Goal: Information Seeking & Learning: Learn about a topic

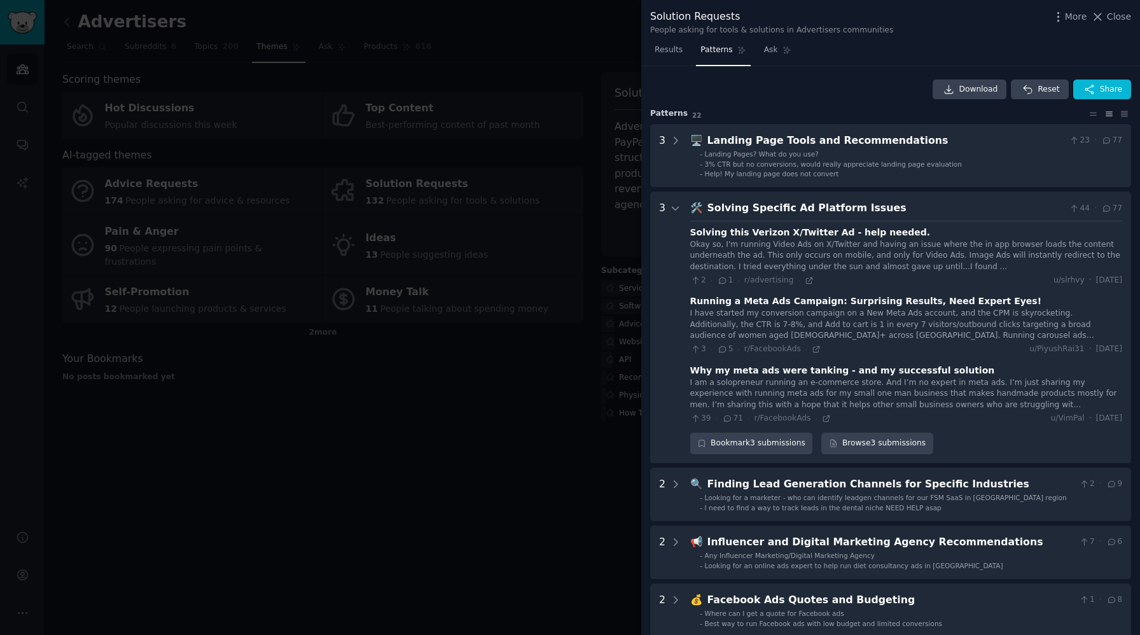
scroll to position [126, 0]
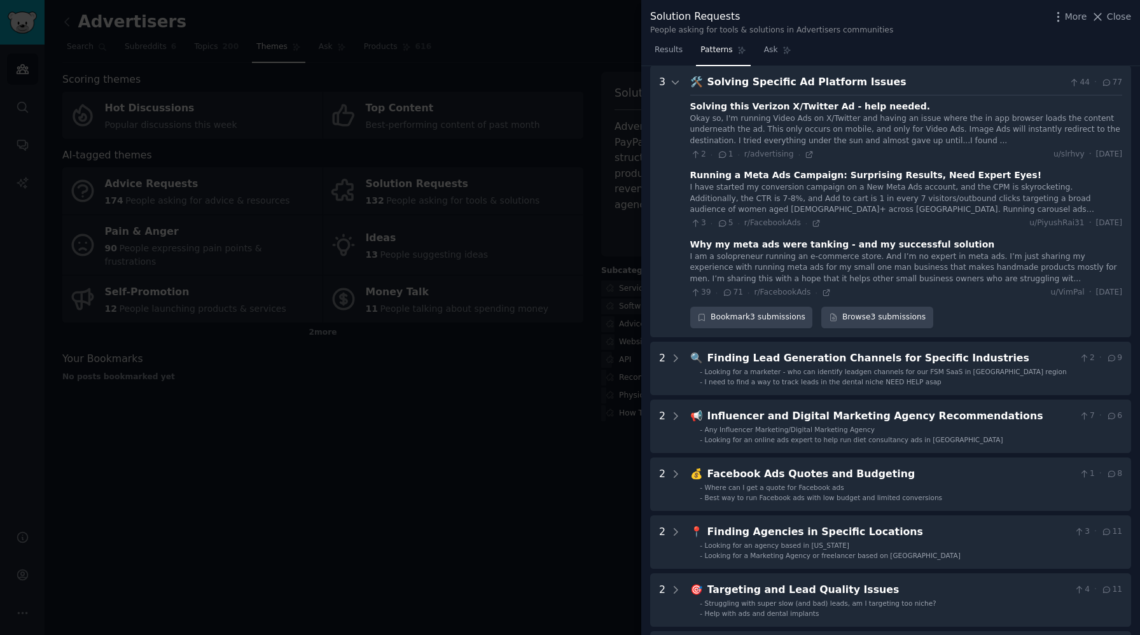
click at [445, 530] on div at bounding box center [570, 317] width 1140 height 635
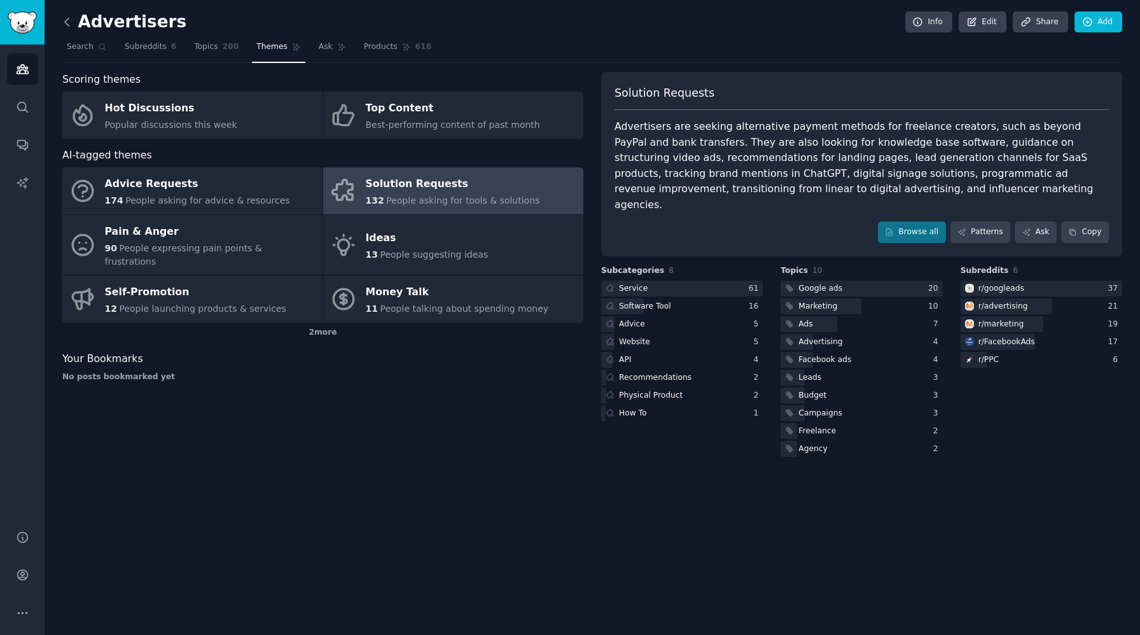
click at [63, 25] on icon at bounding box center [66, 21] width 13 height 13
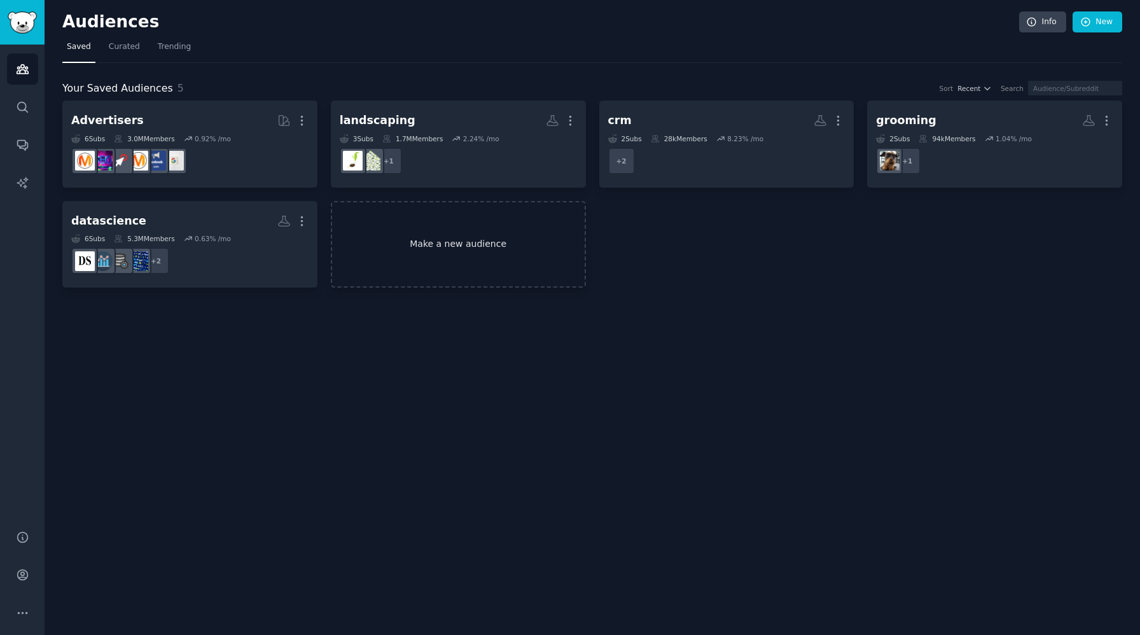
click at [490, 228] on link "Make a new audience" at bounding box center [458, 244] width 255 height 87
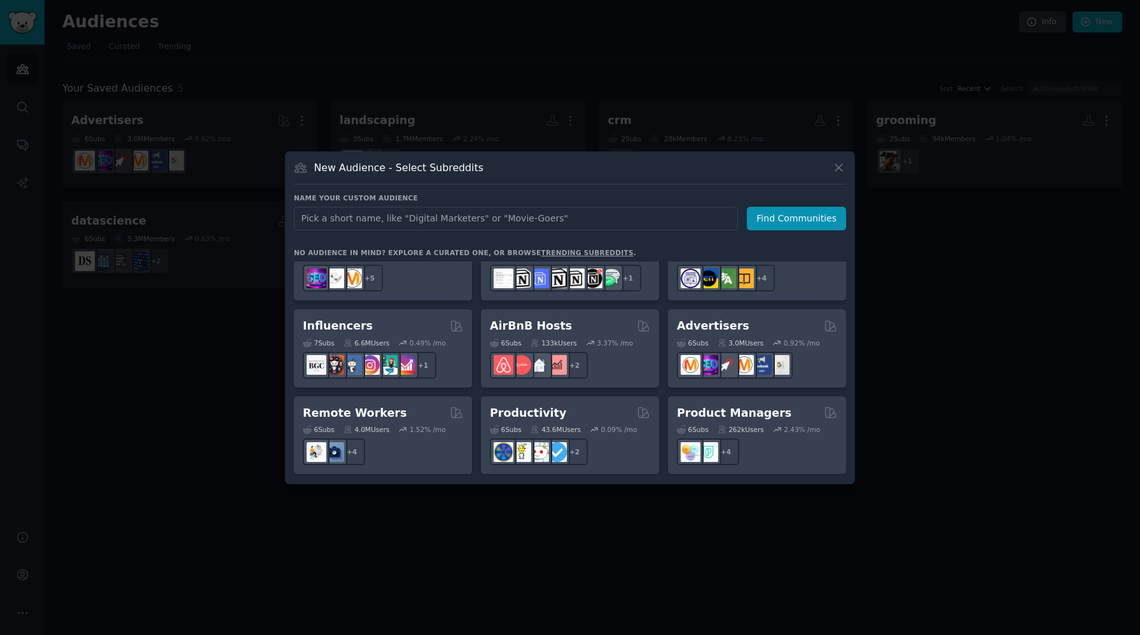
scroll to position [835, 0]
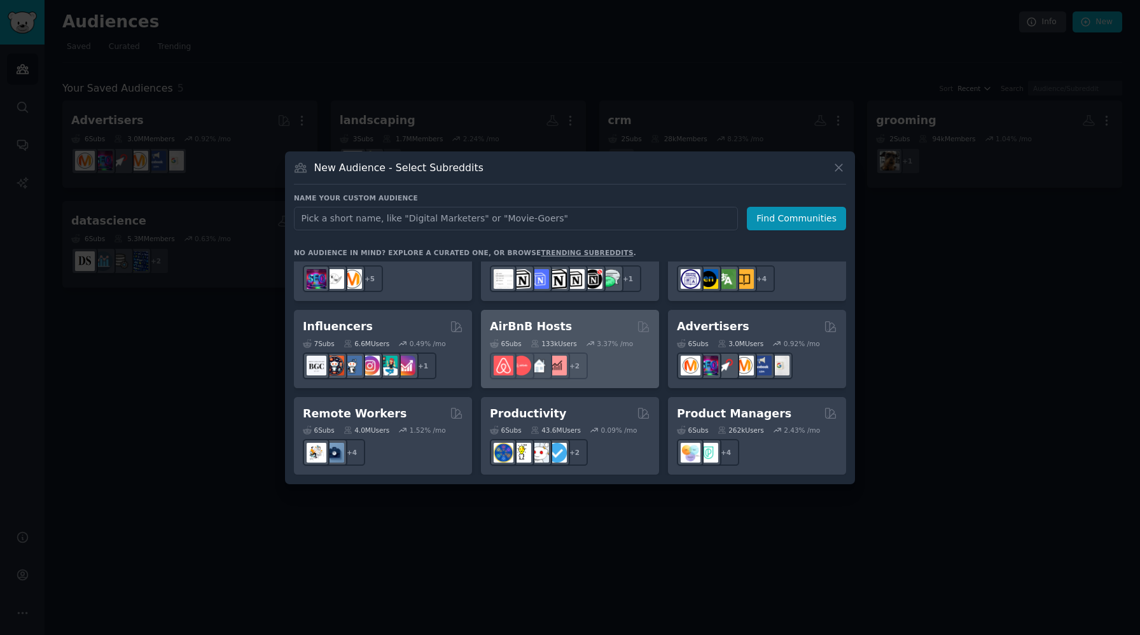
click at [625, 356] on div "+ 2" at bounding box center [570, 365] width 160 height 27
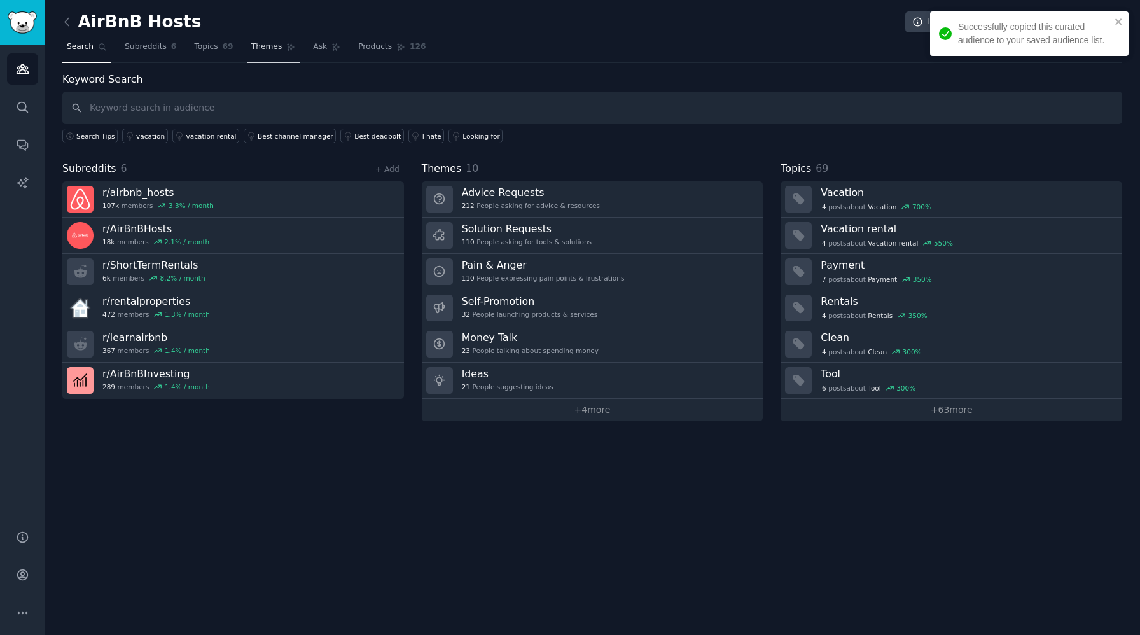
click at [254, 49] on span "Themes" at bounding box center [266, 46] width 31 height 11
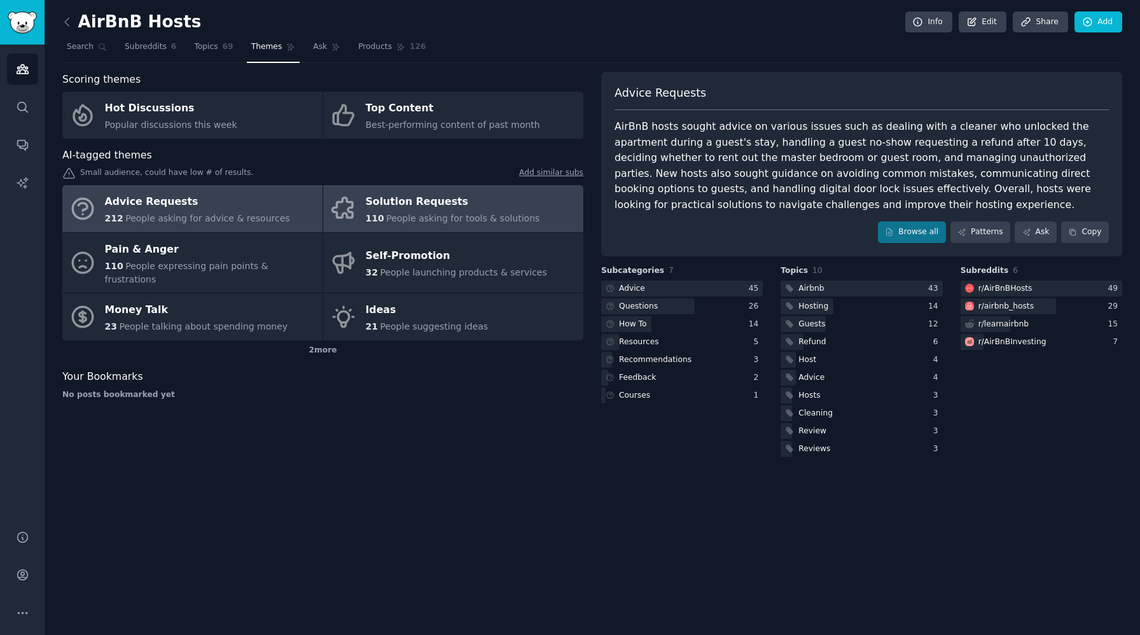
click at [384, 225] on div "110 People asking for tools & solutions" at bounding box center [453, 218] width 174 height 13
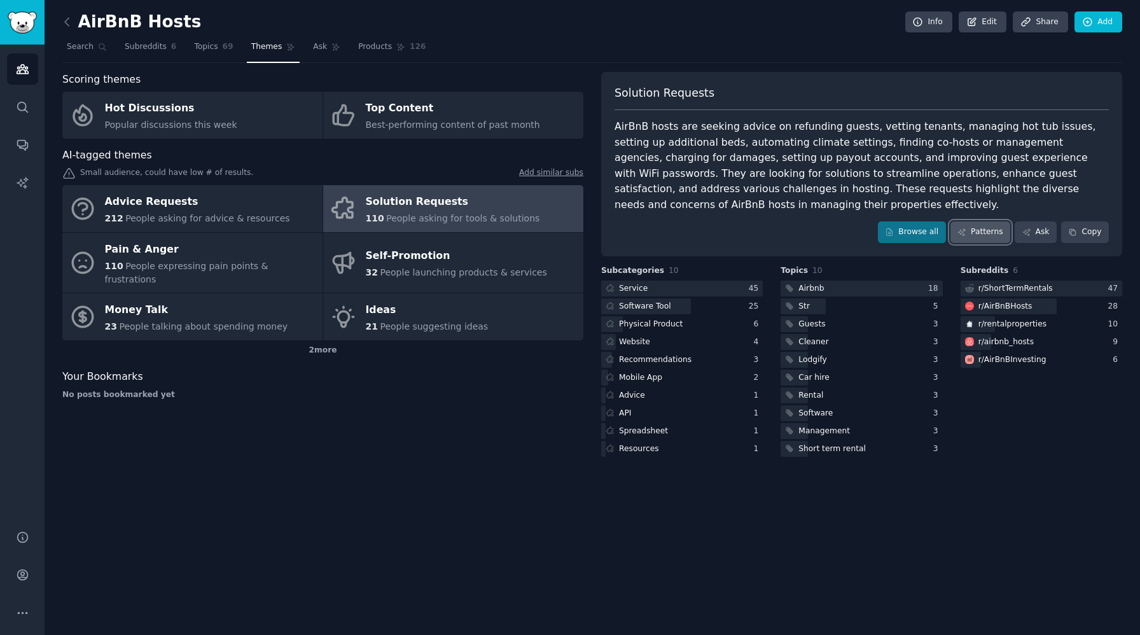
click at [974, 240] on link "Patterns" at bounding box center [980, 232] width 60 height 22
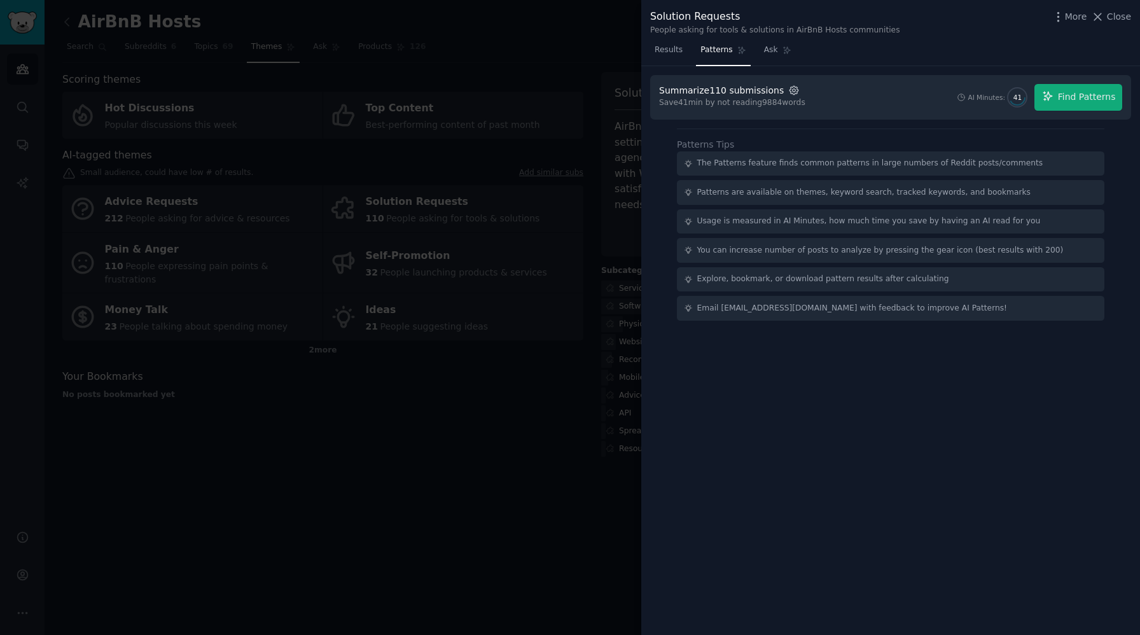
click at [788, 90] on icon "button" at bounding box center [793, 90] width 11 height 11
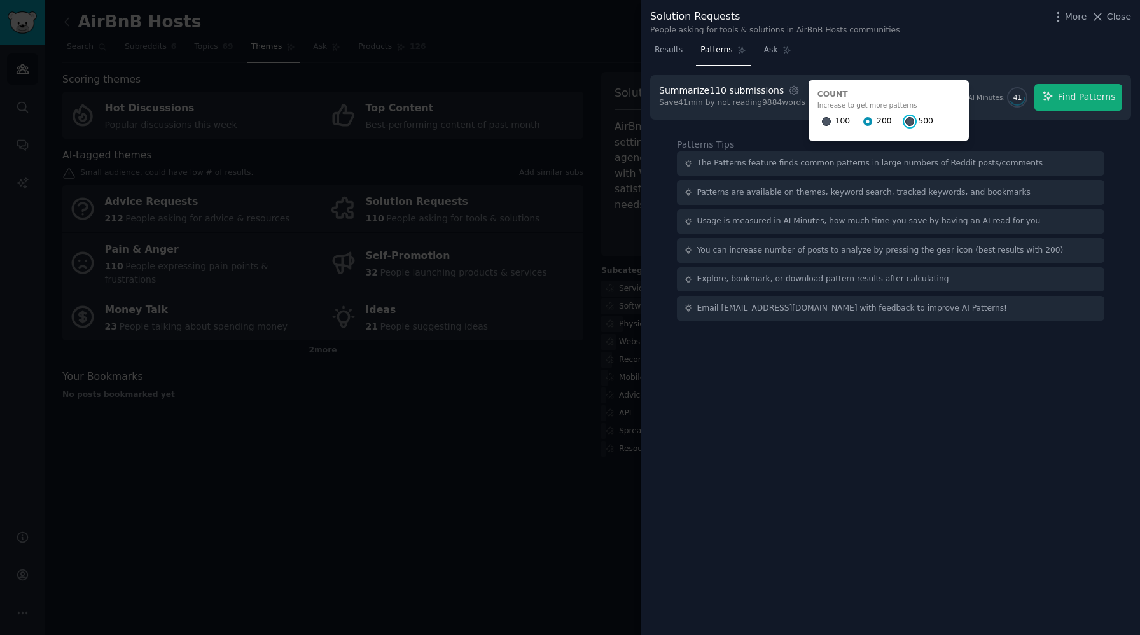
click at [905, 125] on input "500" at bounding box center [909, 121] width 9 height 9
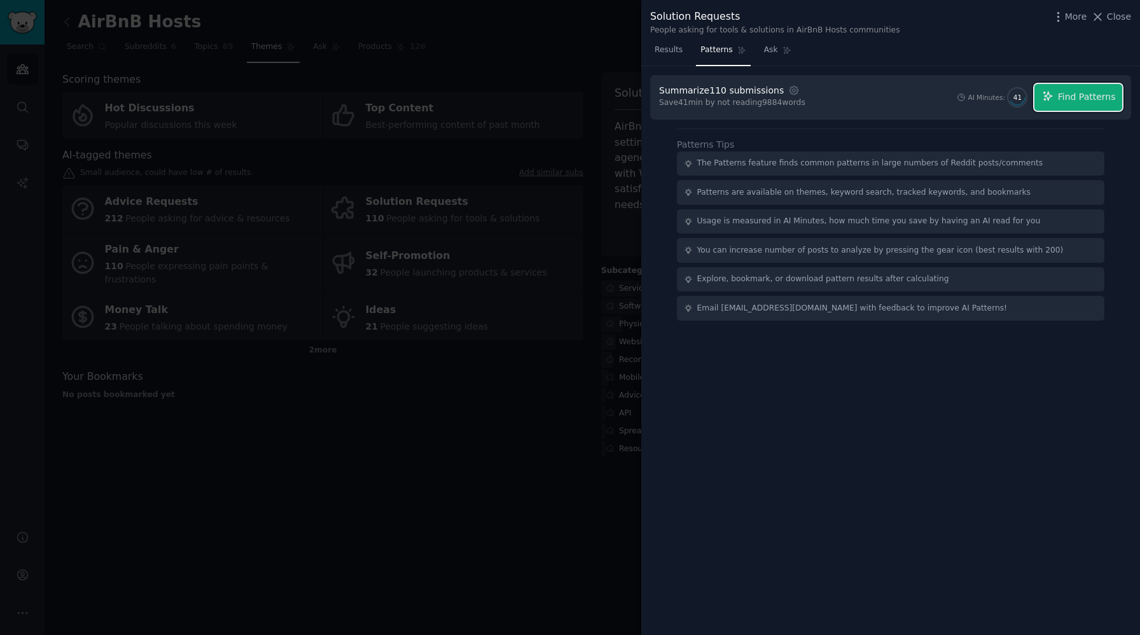
click at [1101, 98] on span "Find Patterns" at bounding box center [1087, 96] width 58 height 13
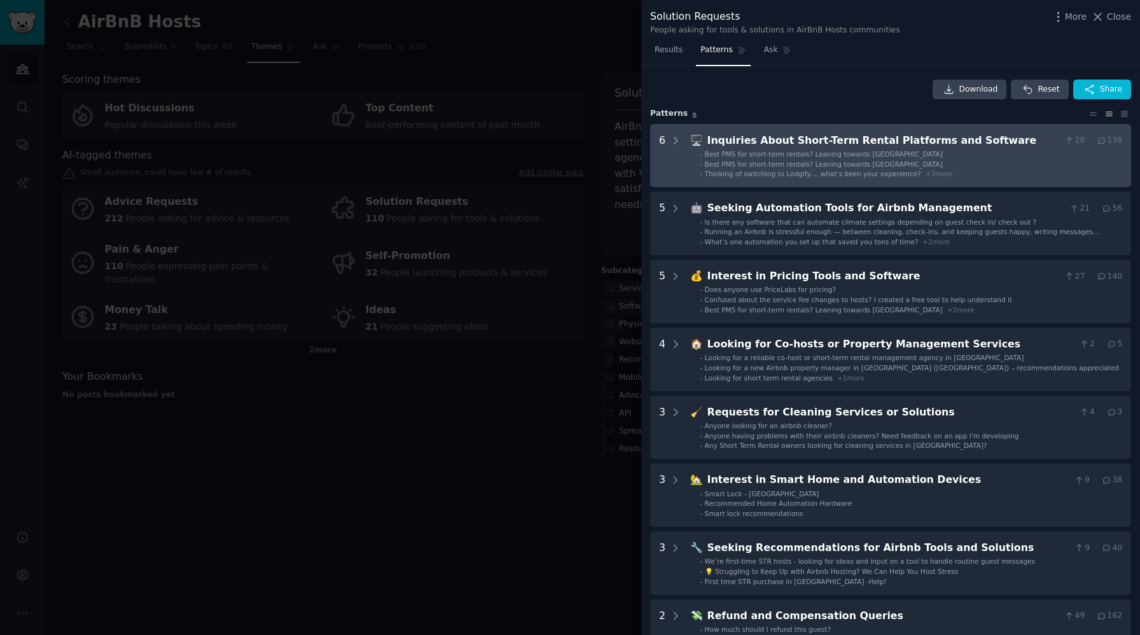
click at [1010, 163] on li "- Best PMS for short-term rentals? Leaning towards [GEOGRAPHIC_DATA]" at bounding box center [911, 164] width 422 height 9
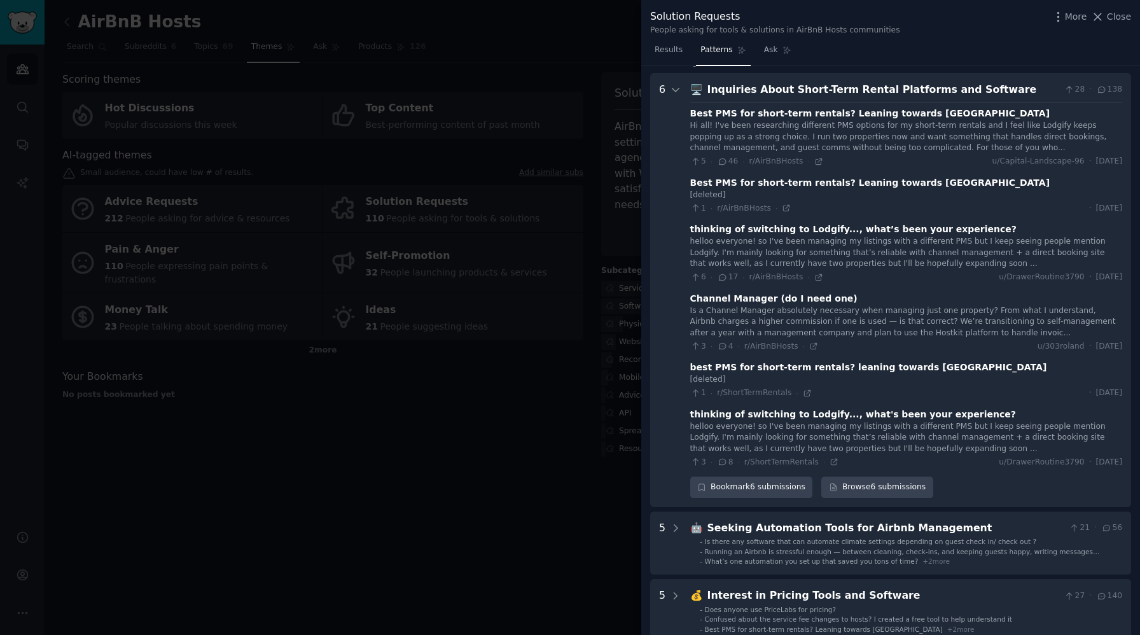
scroll to position [58, 0]
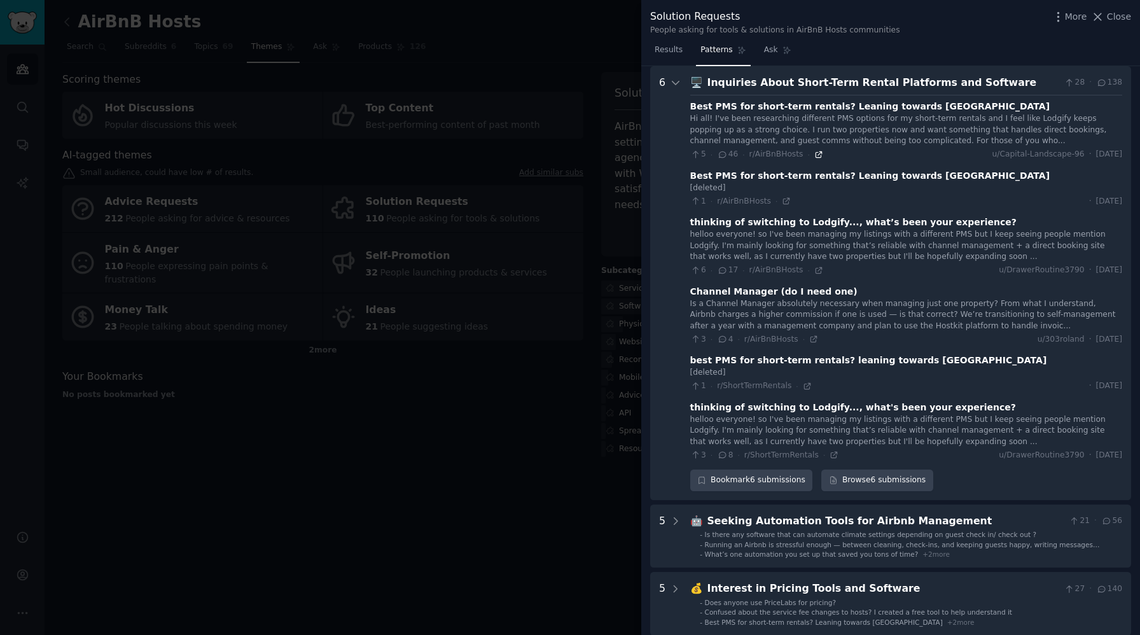
click at [816, 157] on icon at bounding box center [819, 154] width 6 height 6
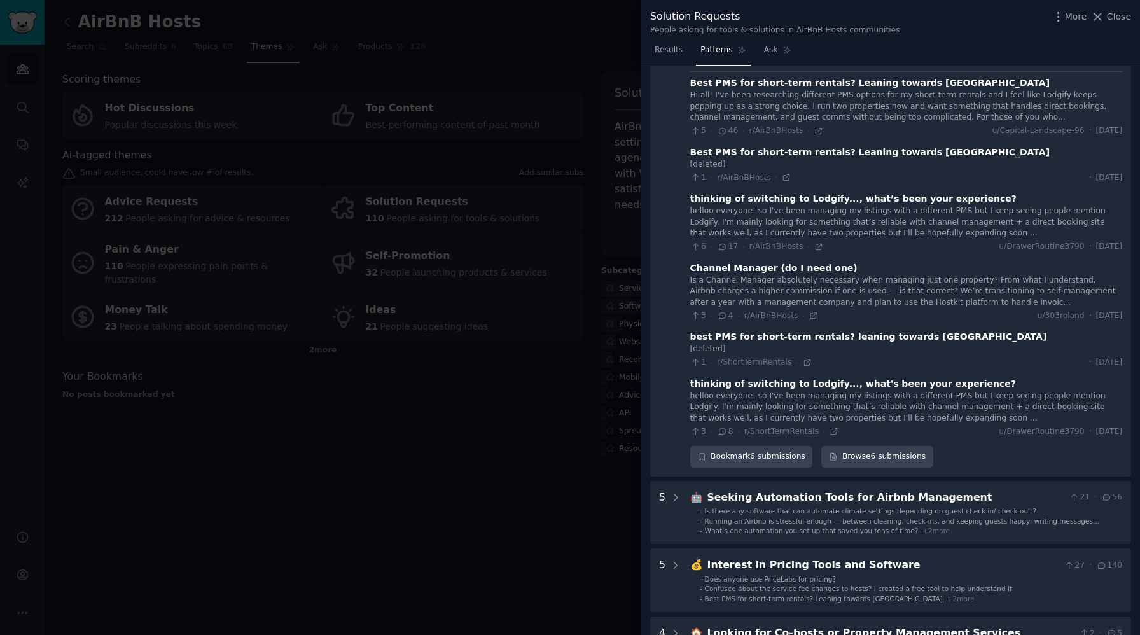
scroll to position [90, 0]
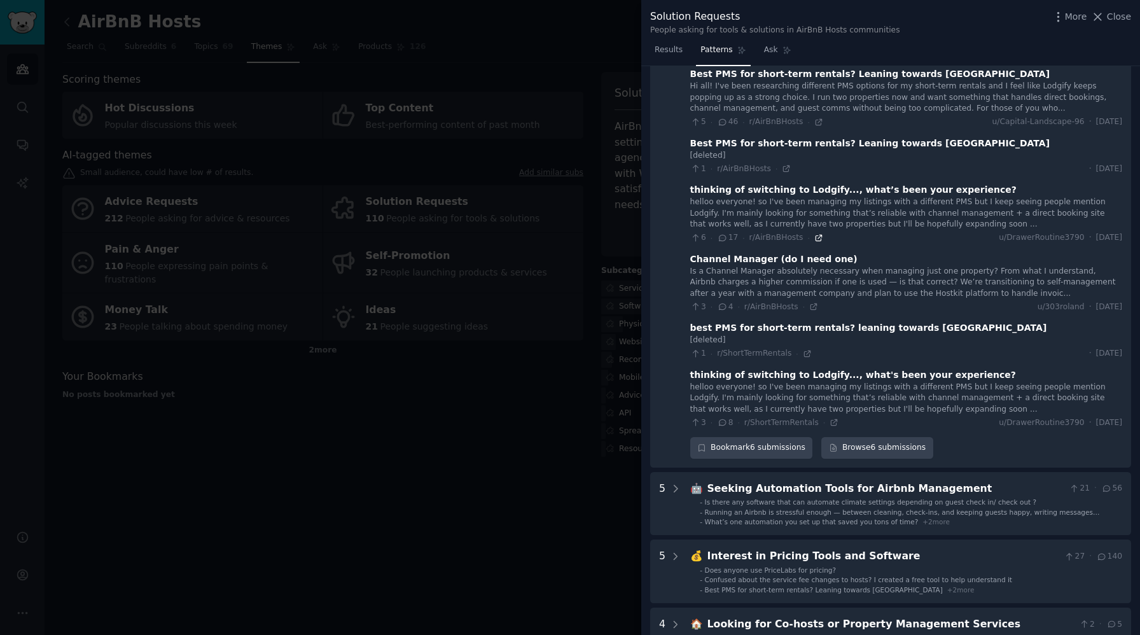
click at [814, 237] on icon at bounding box center [818, 237] width 9 height 9
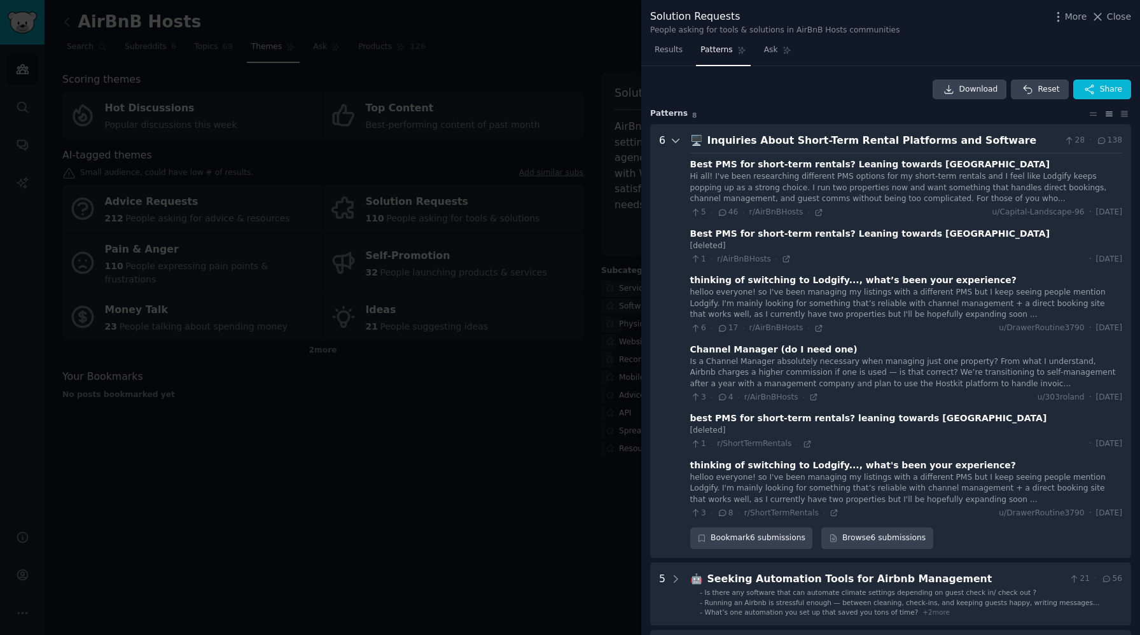
click at [671, 141] on icon at bounding box center [675, 140] width 11 height 11
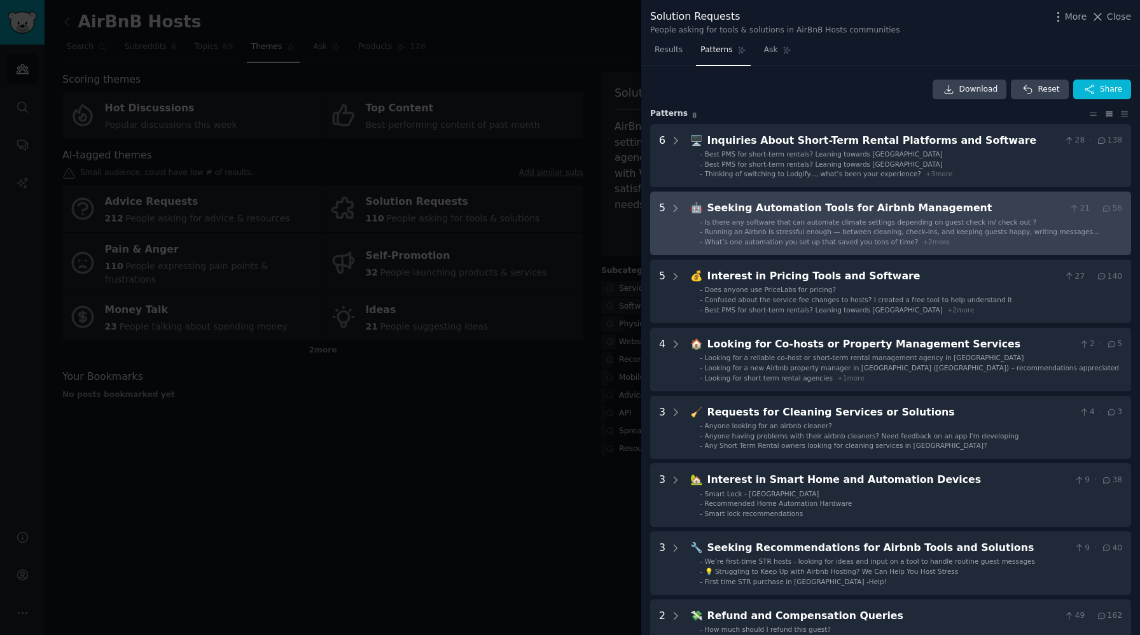
click at [830, 222] on span "Is there any software that can automate climate settings depending on guest che…" at bounding box center [871, 222] width 332 height 8
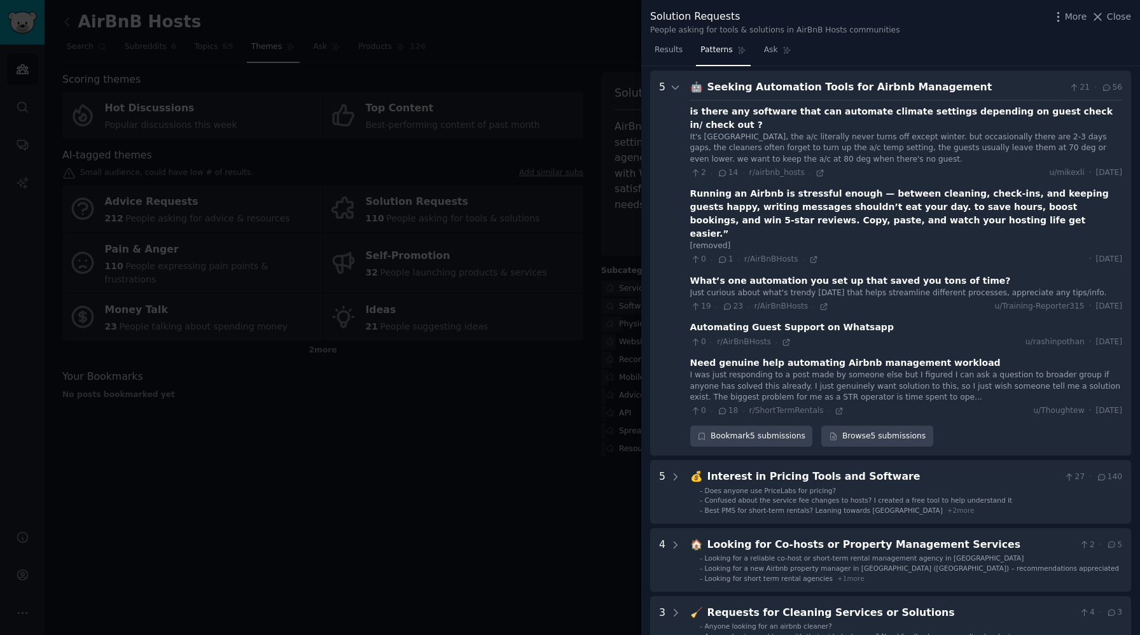
scroll to position [126, 0]
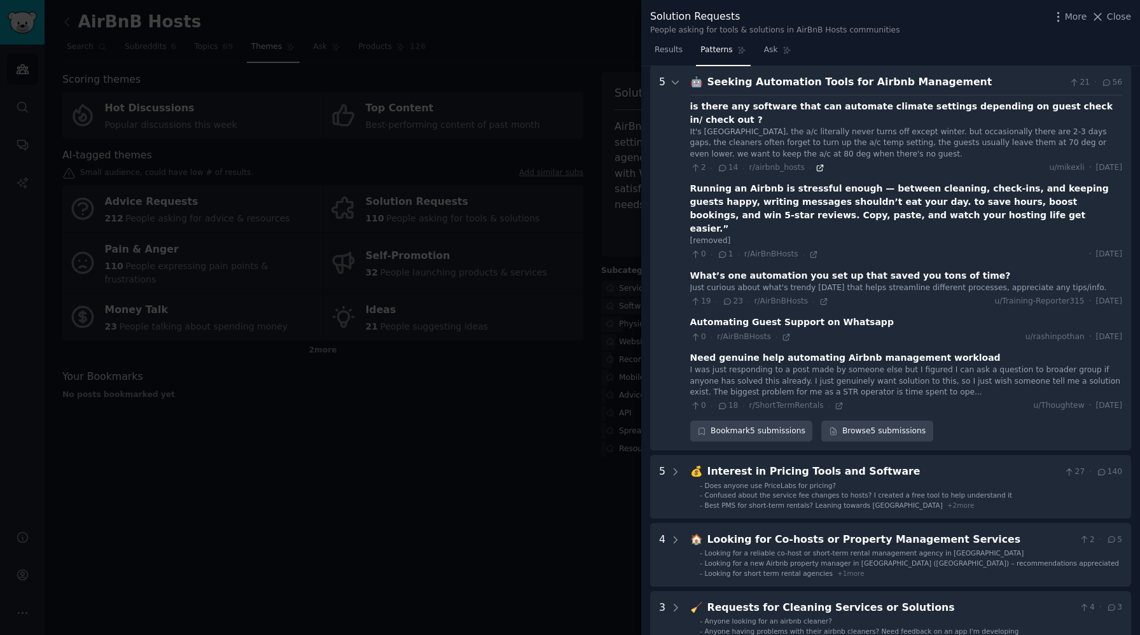
click at [816, 164] on icon at bounding box center [820, 168] width 9 height 9
click at [819, 297] on icon at bounding box center [823, 301] width 9 height 9
click at [673, 87] on icon at bounding box center [675, 82] width 11 height 11
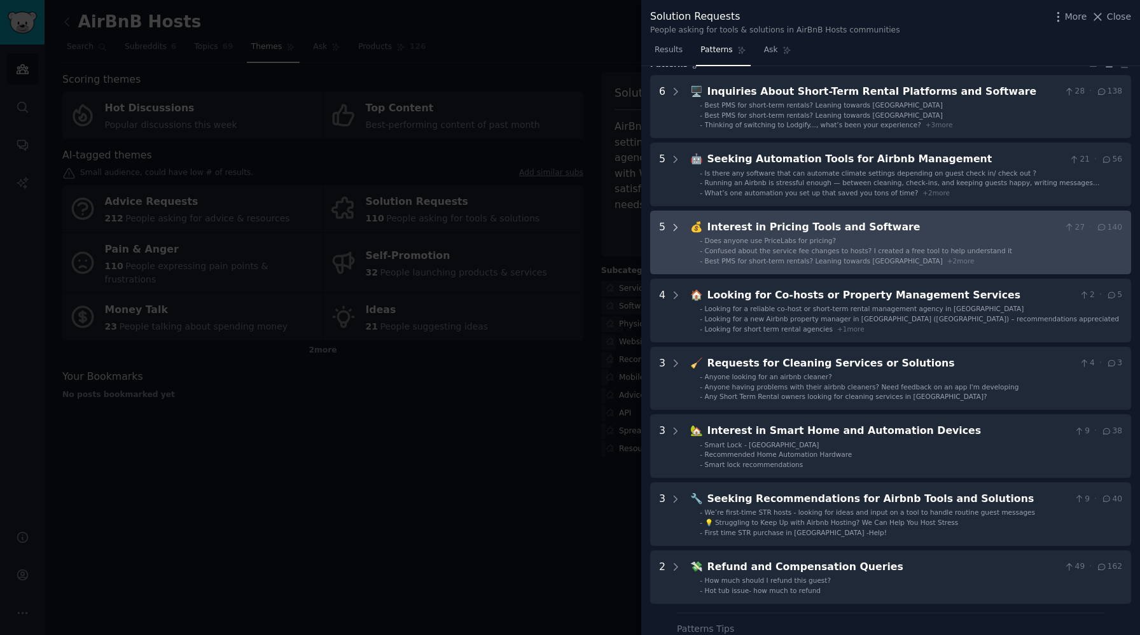
scroll to position [0, 0]
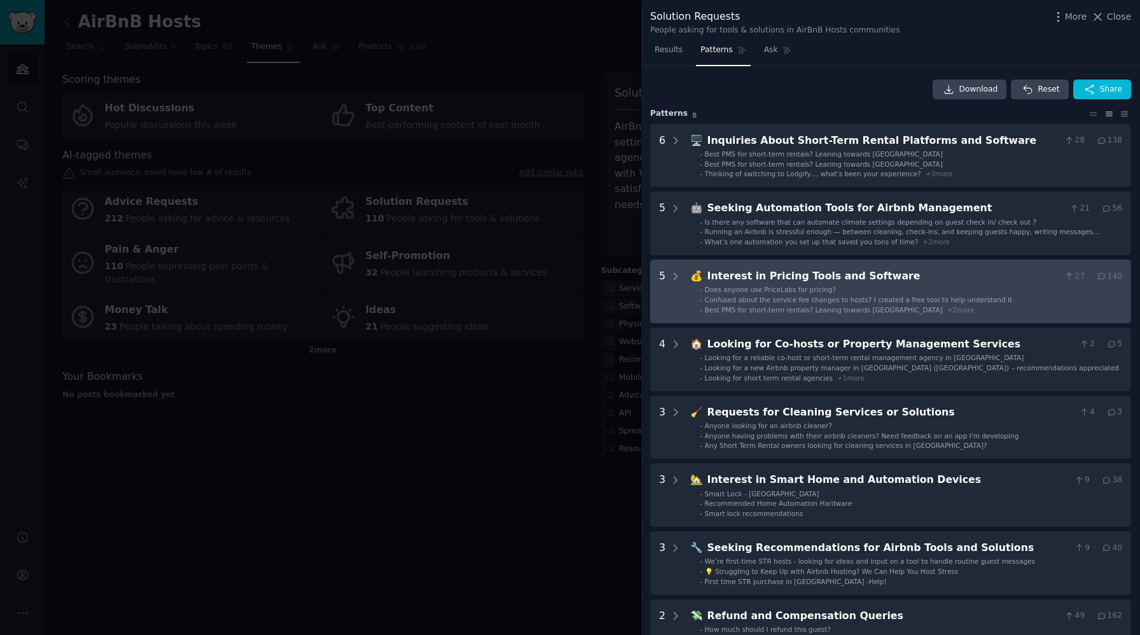
click at [683, 286] on Software "5 💰 Interest in Pricing Tools and Software 27 · 140 - Does anyone use PriceLabs…" at bounding box center [890, 292] width 481 height 64
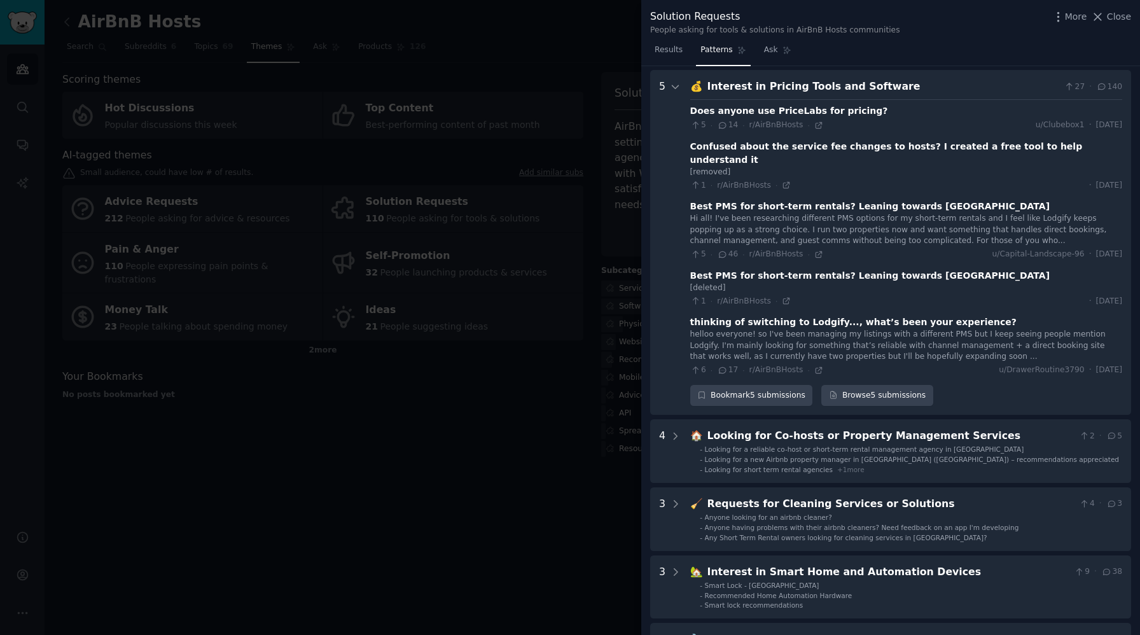
scroll to position [193, 0]
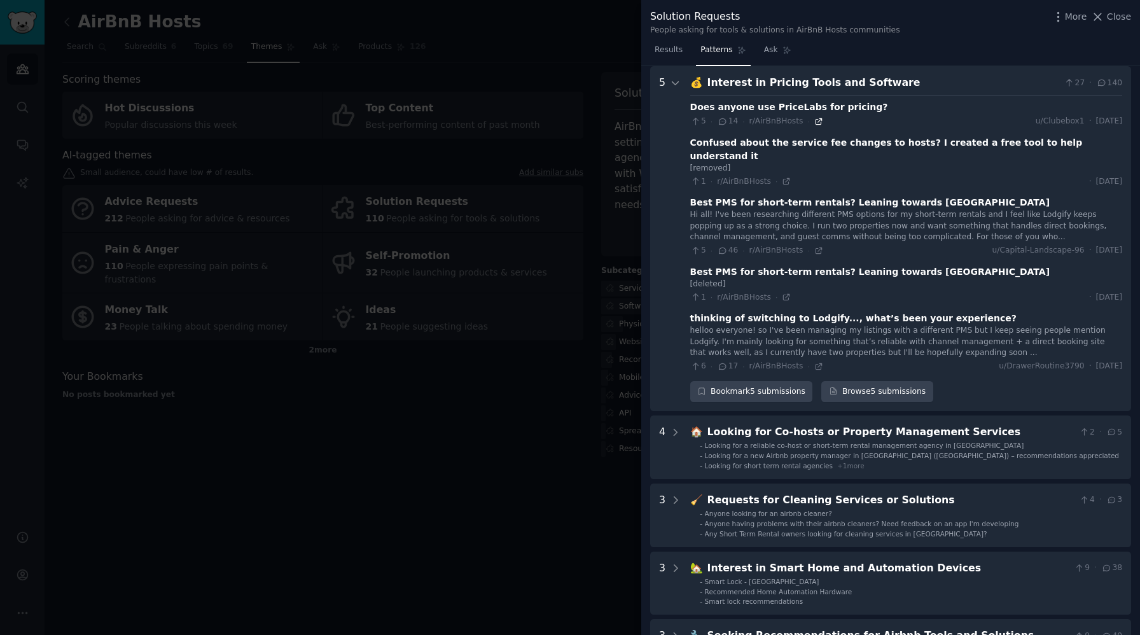
click at [819, 123] on icon at bounding box center [818, 121] width 9 height 9
click at [819, 247] on icon at bounding box center [819, 250] width 6 height 6
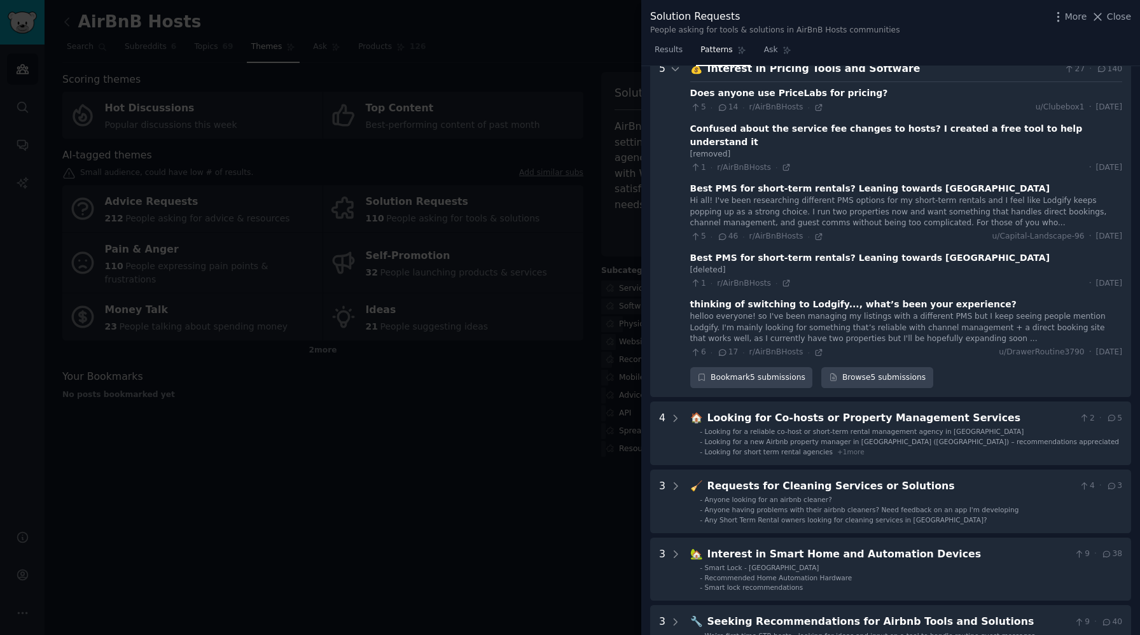
scroll to position [205, 0]
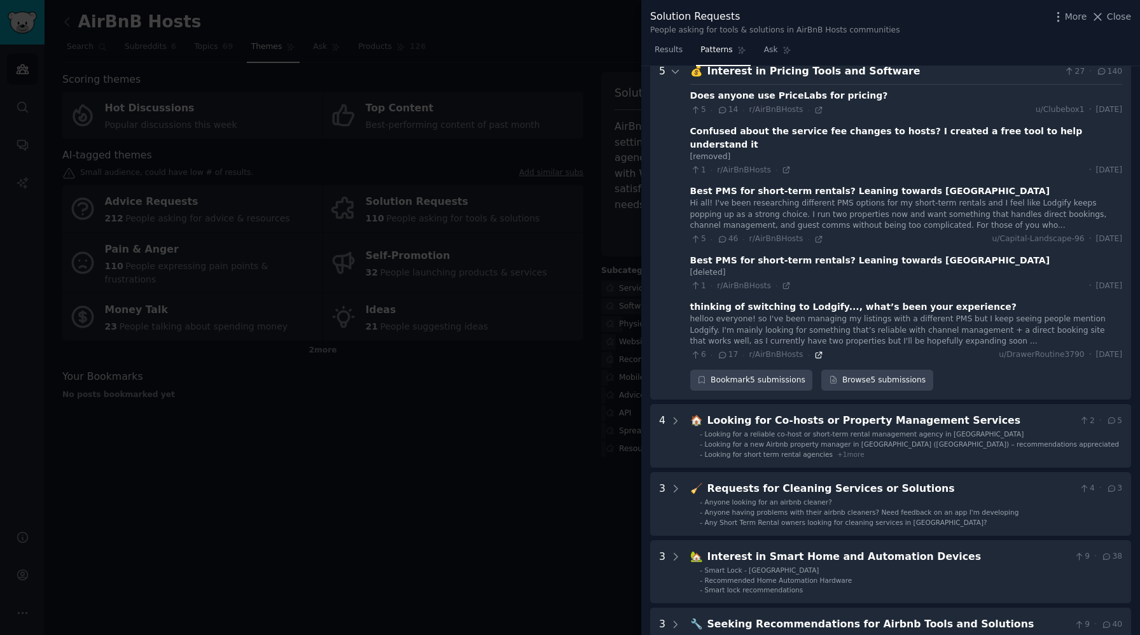
click at [818, 351] on icon at bounding box center [818, 355] width 9 height 9
